Goal: Task Accomplishment & Management: Manage account settings

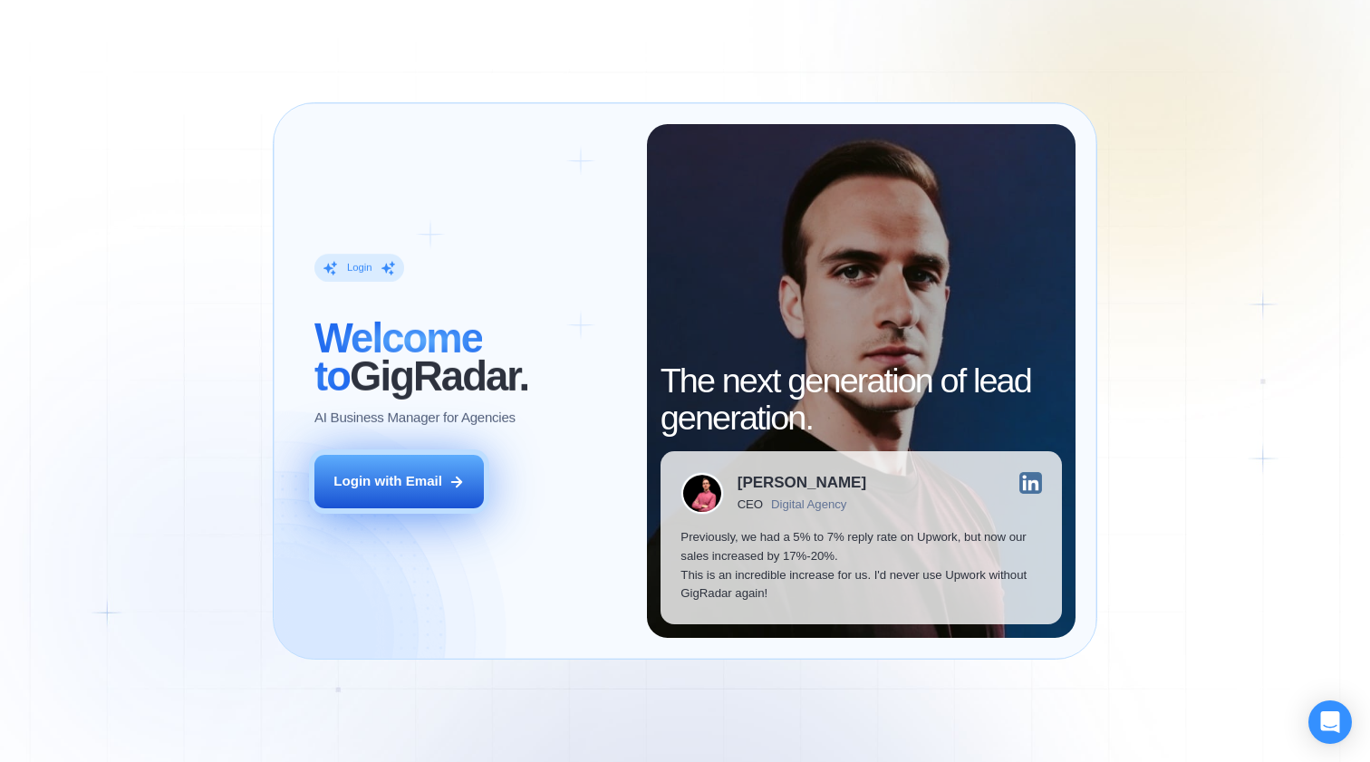
click at [438, 483] on div "Login with Email" at bounding box center [387, 481] width 109 height 19
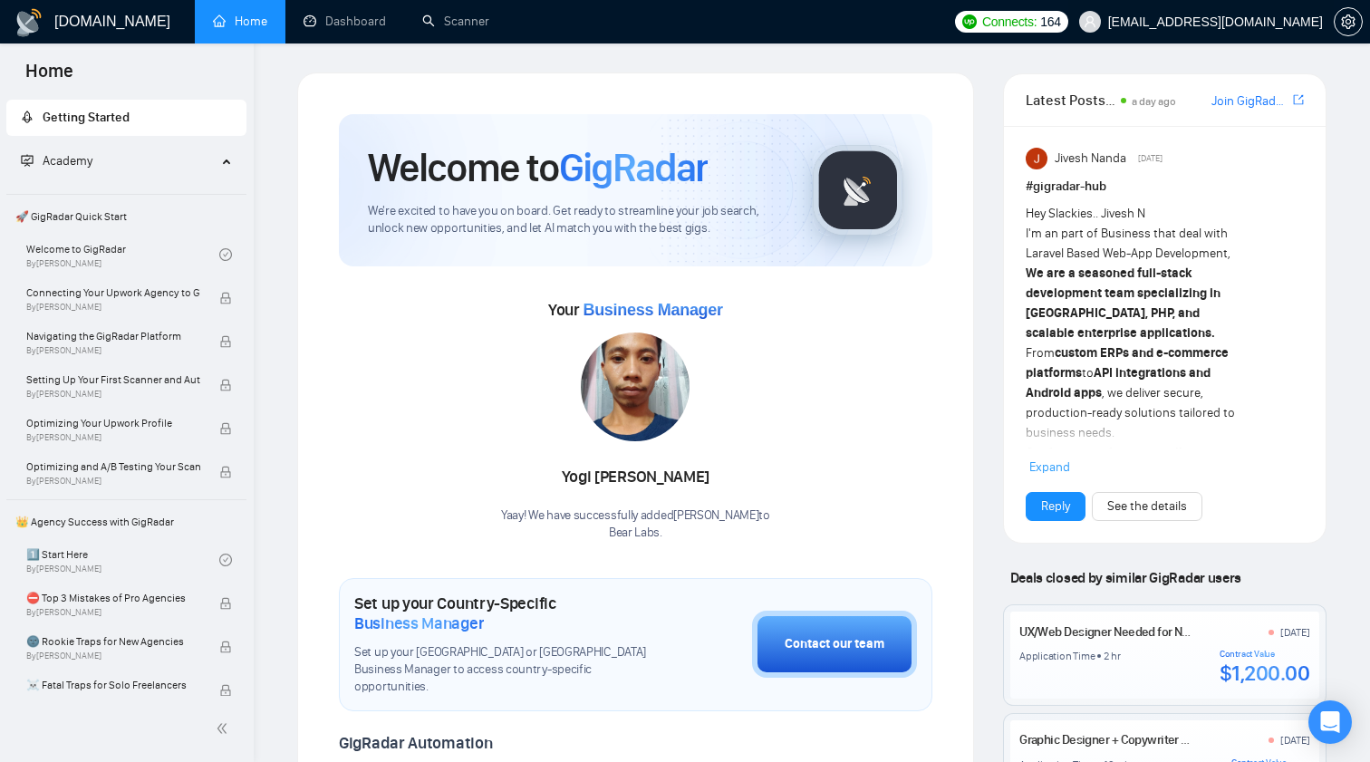
click at [1303, 2] on span "vovkamedvedev5@gmail.com" at bounding box center [1201, 22] width 266 height 58
click at [1343, 14] on button "button" at bounding box center [1348, 21] width 29 height 29
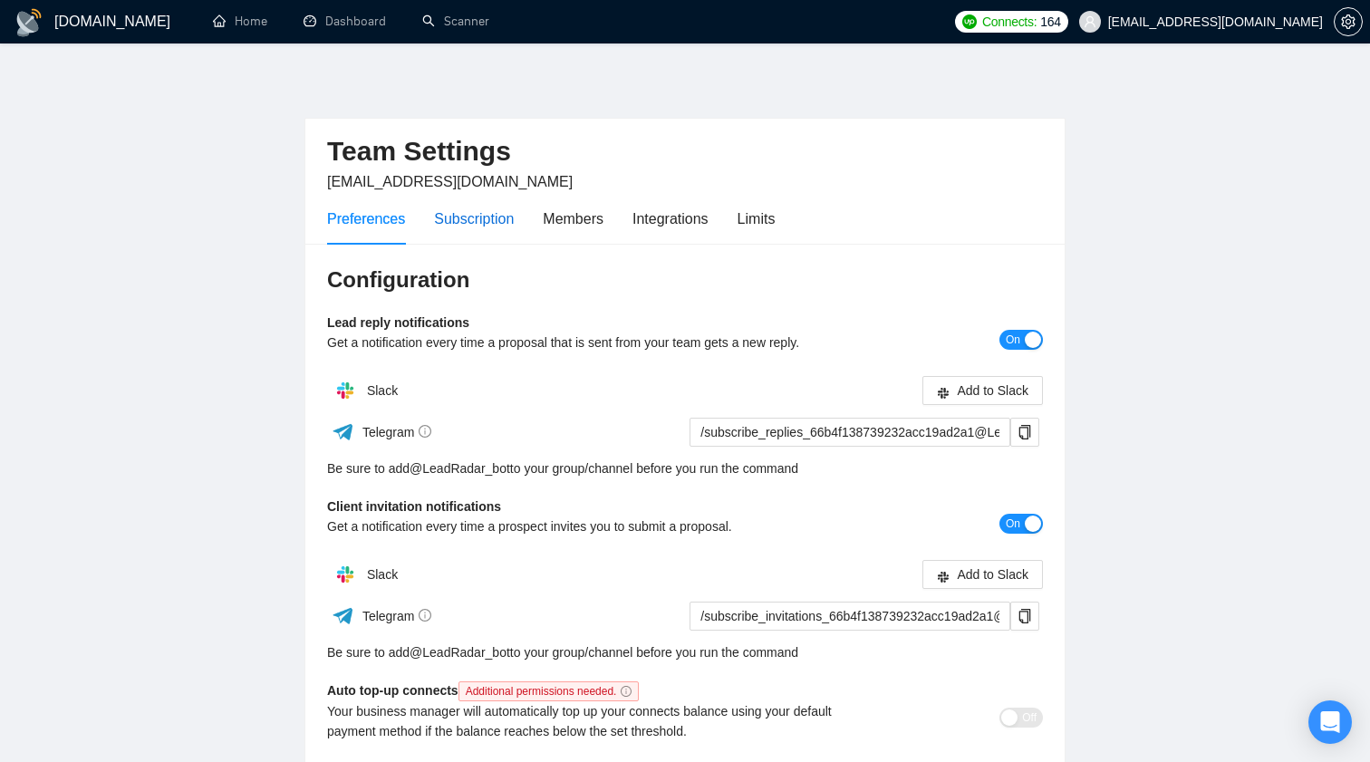
click at [473, 212] on div "Subscription" at bounding box center [474, 219] width 80 height 23
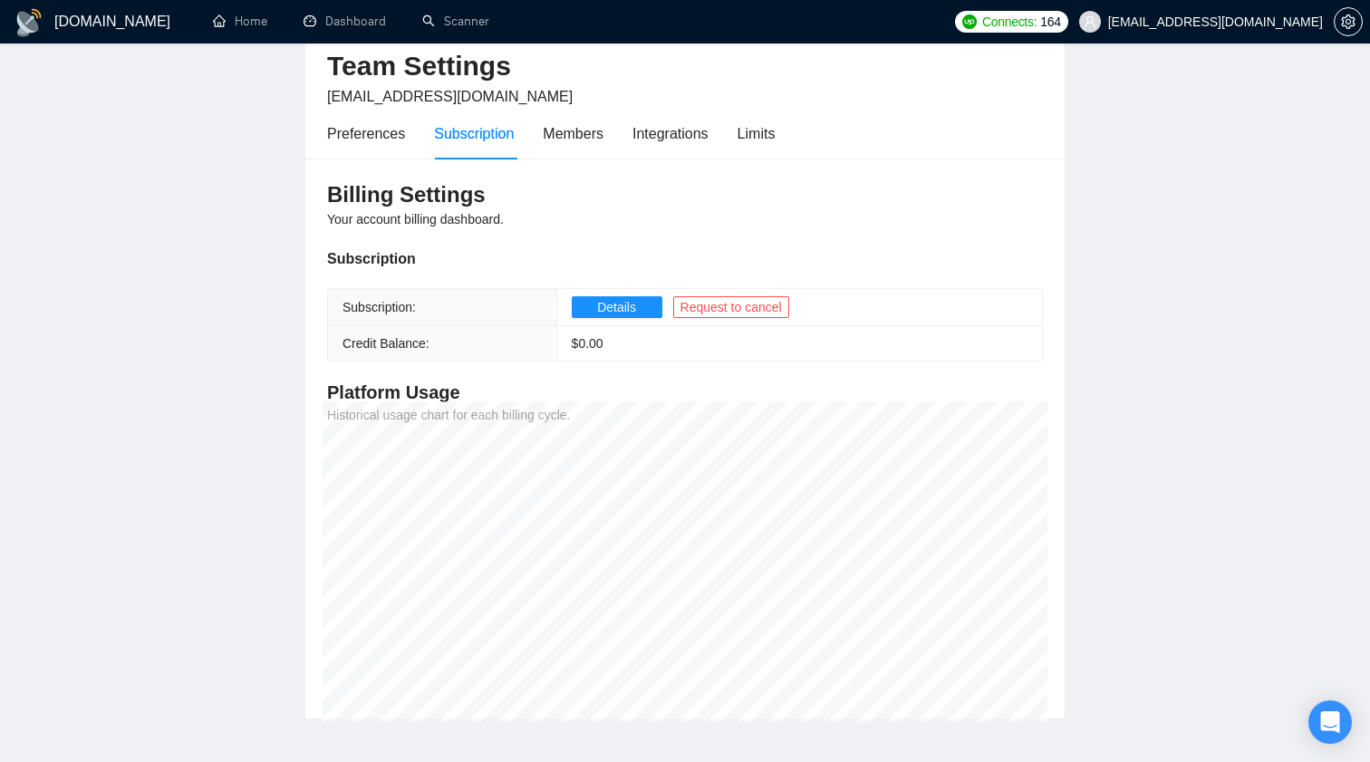
scroll to position [81, 0]
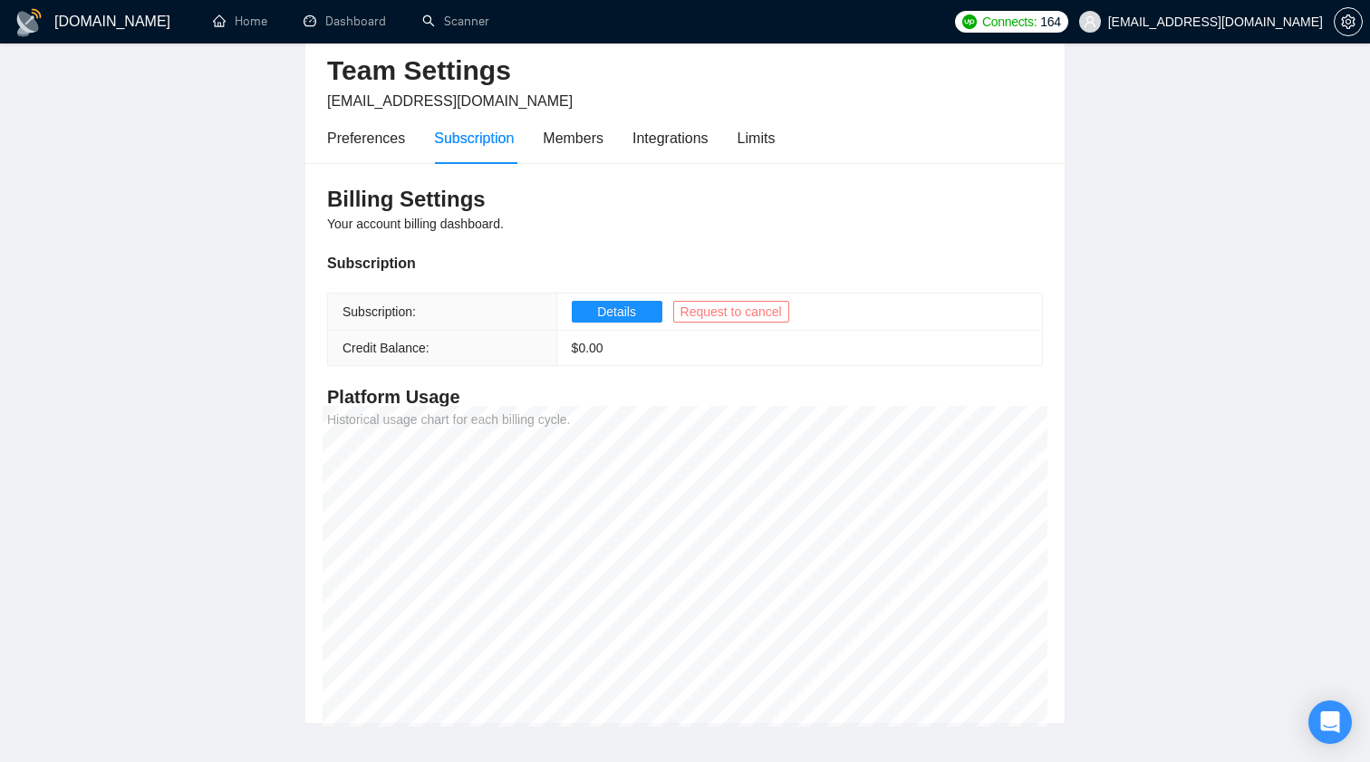
click at [733, 309] on span "Request to cancel" at bounding box center [731, 312] width 101 height 20
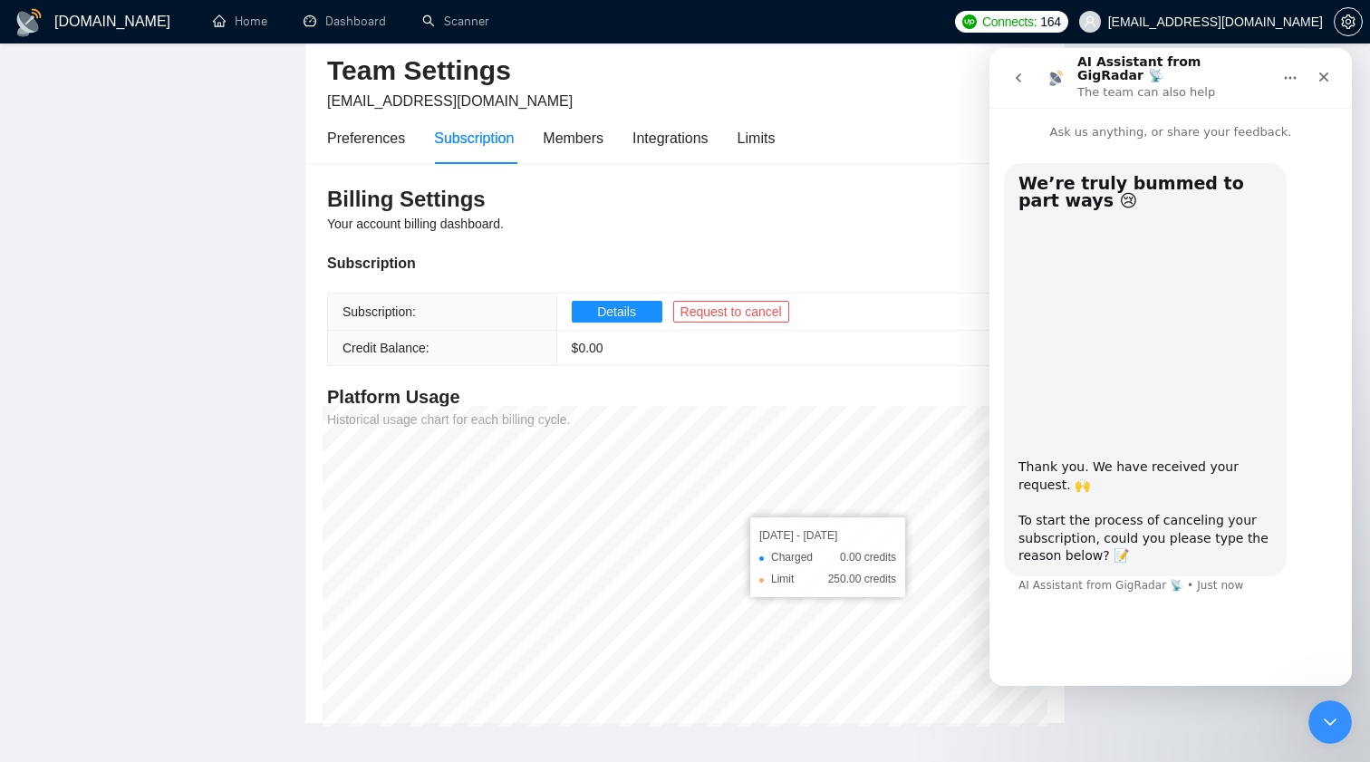
scroll to position [11, 0]
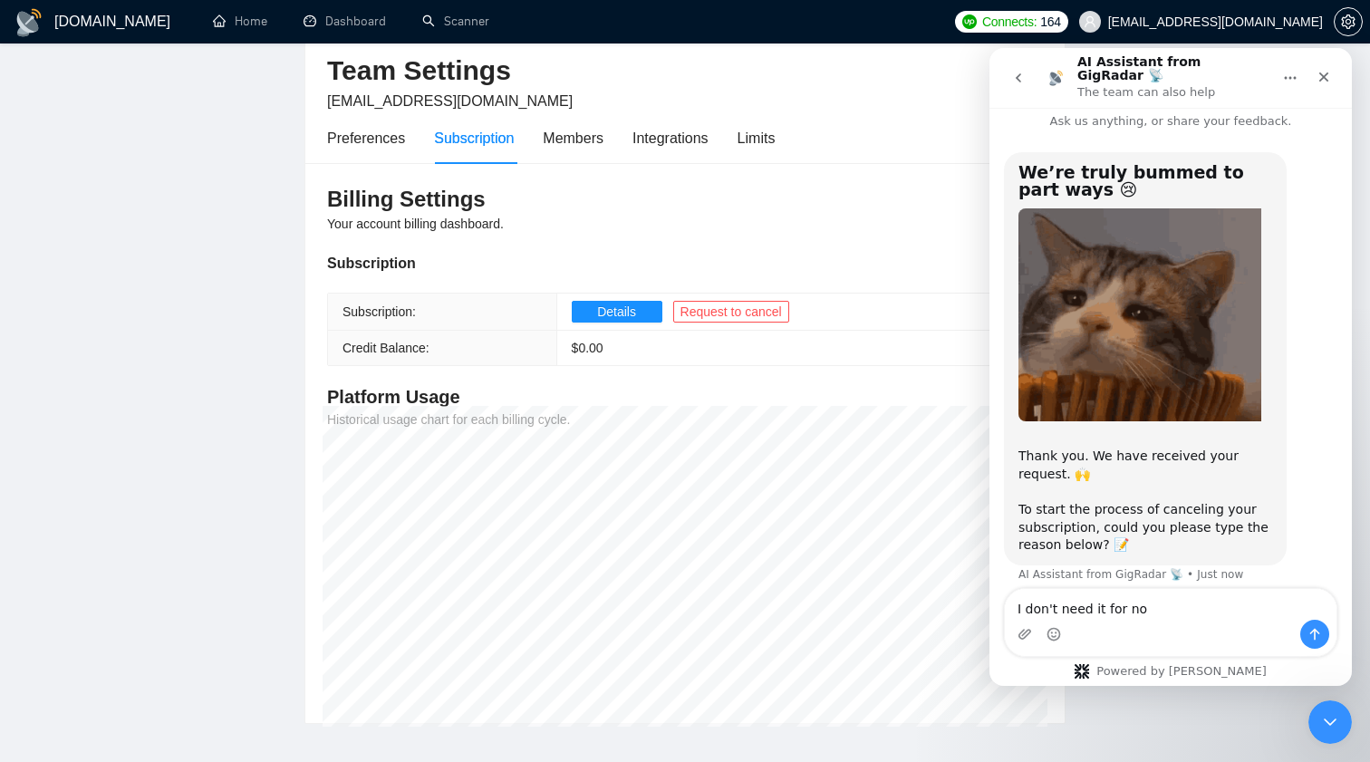
type textarea "I don't need it for now"
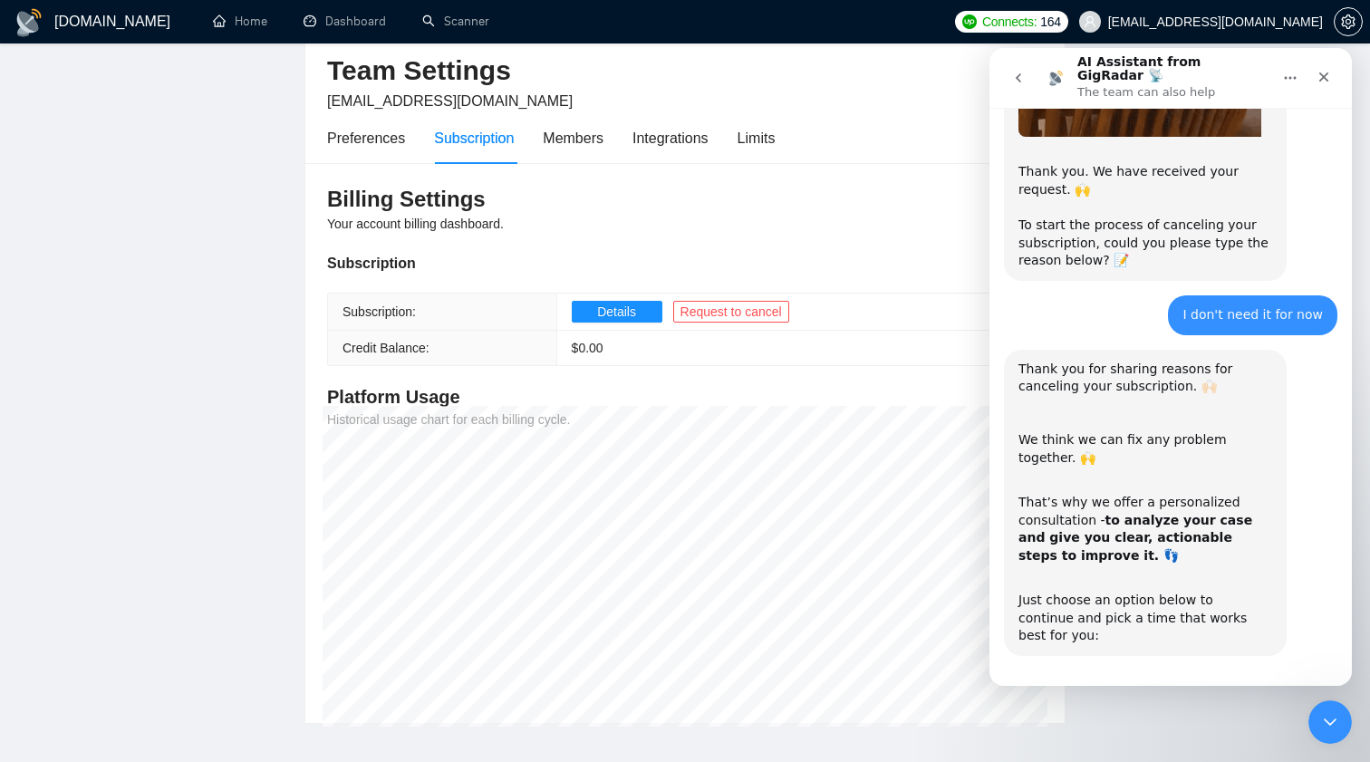
scroll to position [371, 0]
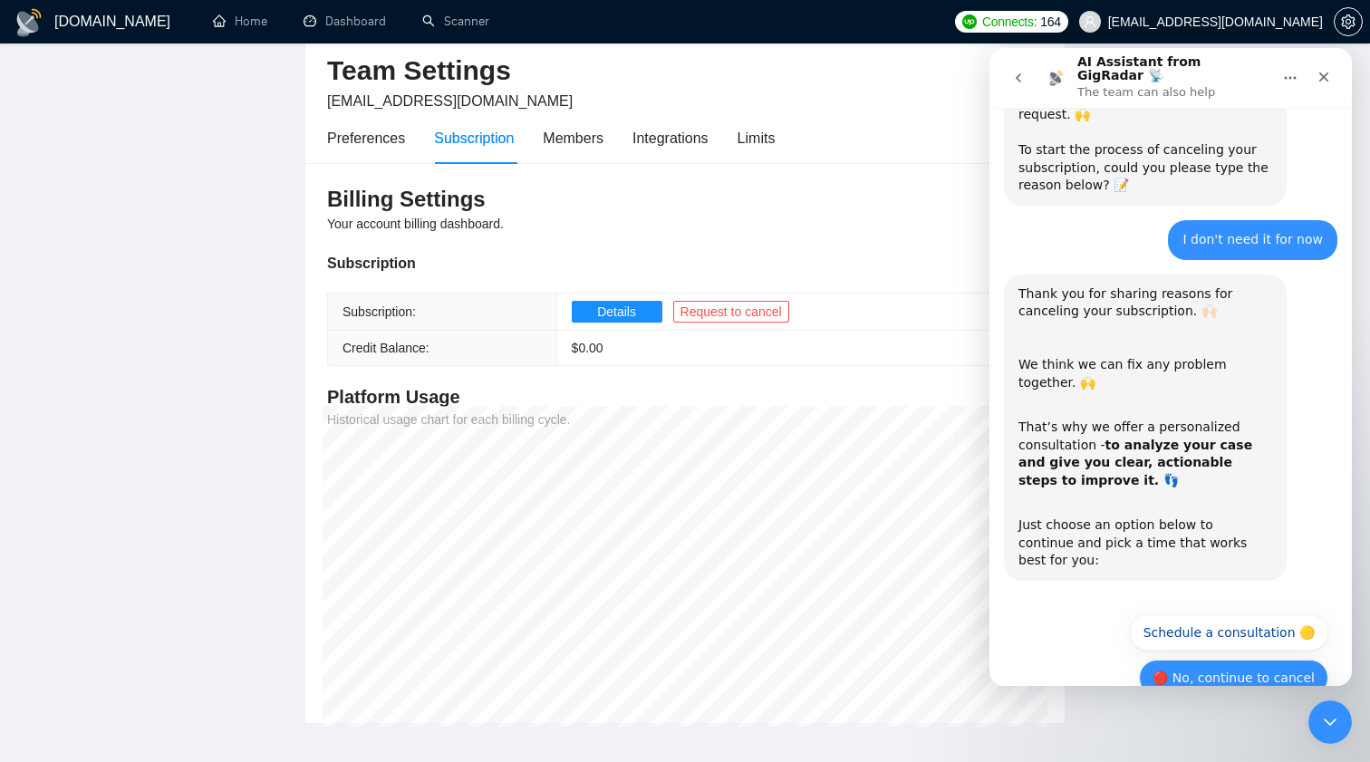
click at [1261, 660] on button "🔴 No, continue to cancel" at bounding box center [1233, 678] width 189 height 36
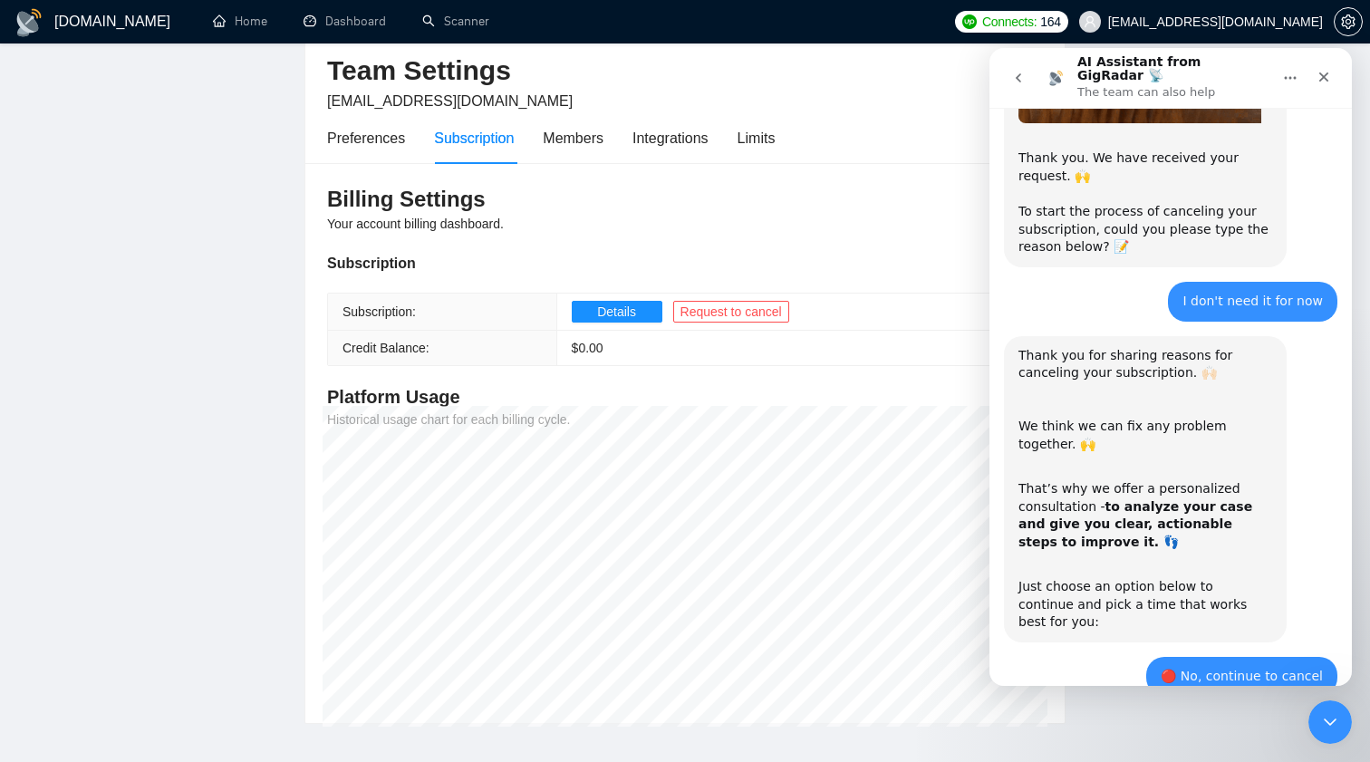
scroll to position [581, 0]
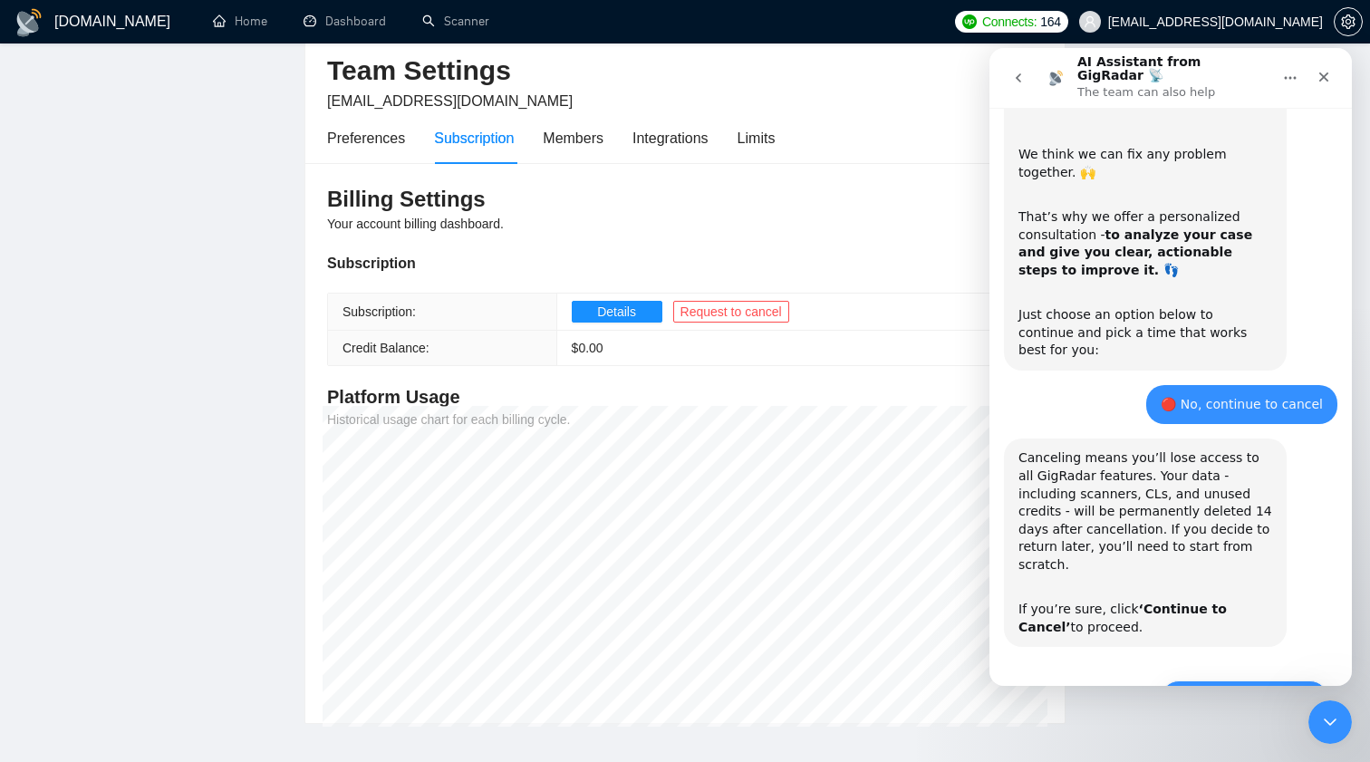
click at [1258, 681] on button "🔴 Continue to Cancel" at bounding box center [1245, 699] width 168 height 36
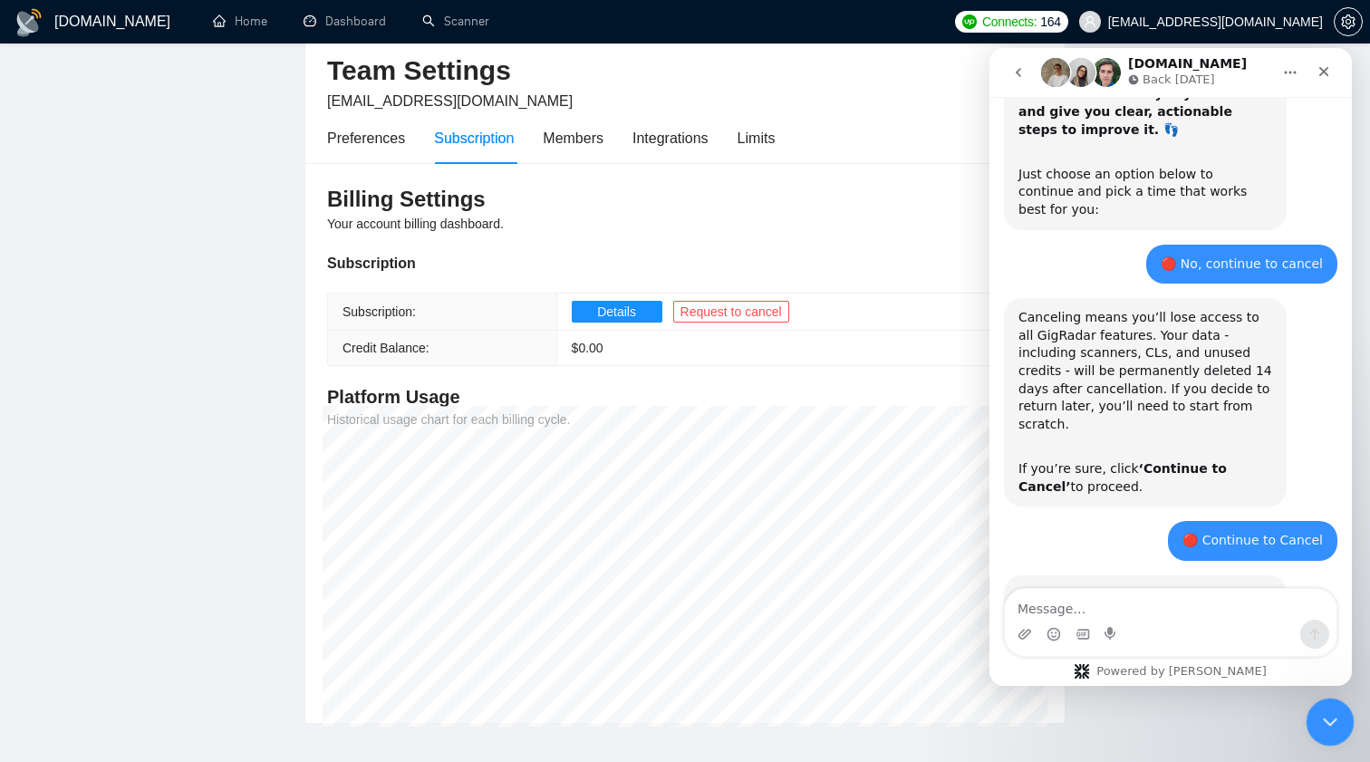
scroll to position [841, 0]
